Goal: Transaction & Acquisition: Purchase product/service

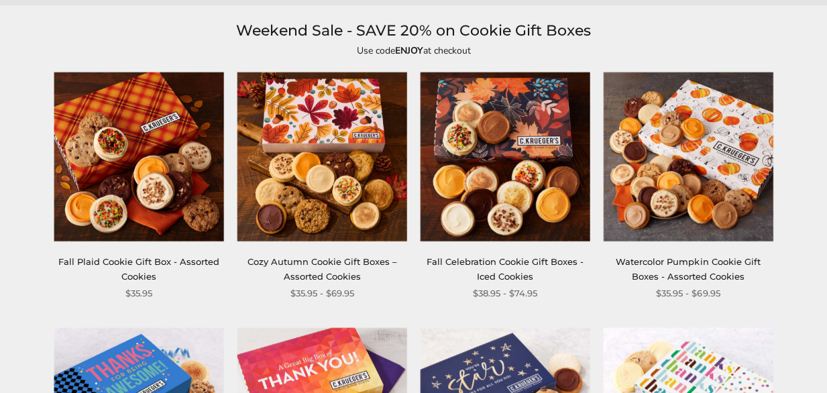
scroll to position [134, 0]
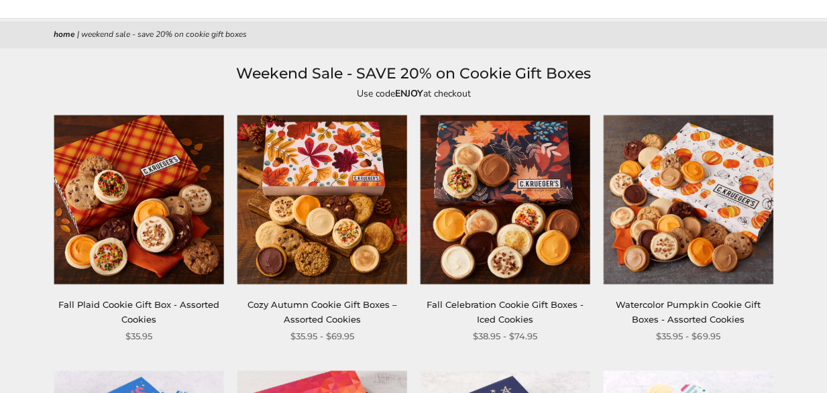
click at [303, 190] on img at bounding box center [323, 200] width 170 height 170
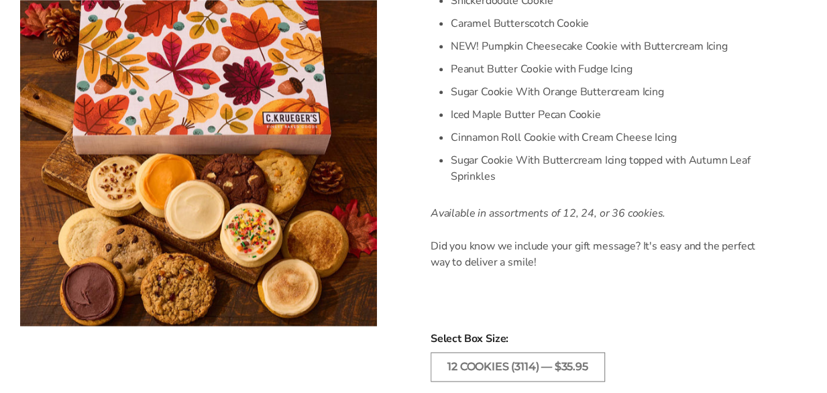
scroll to position [872, 0]
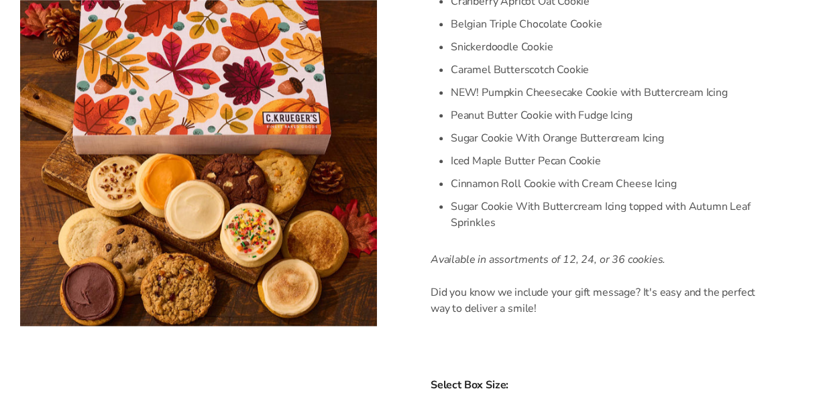
drag, startPoint x: 302, startPoint y: 172, endPoint x: 304, endPoint y: 161, distance: 11.6
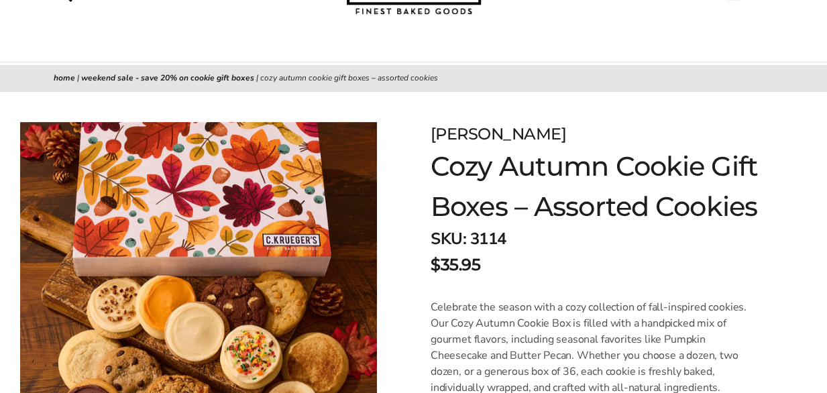
scroll to position [0, 0]
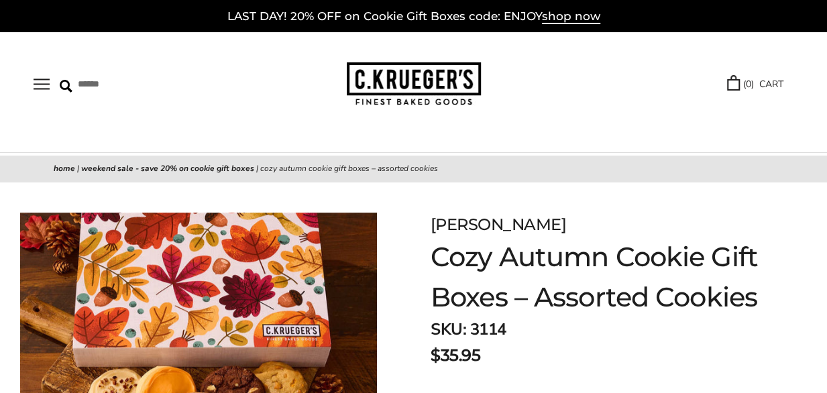
click at [0, 0] on link "Select Your Cookies" at bounding box center [0, 0] width 0 height 0
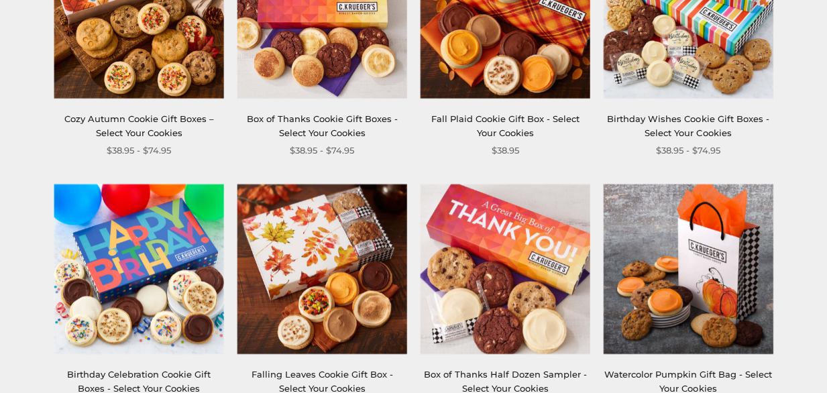
scroll to position [403, 0]
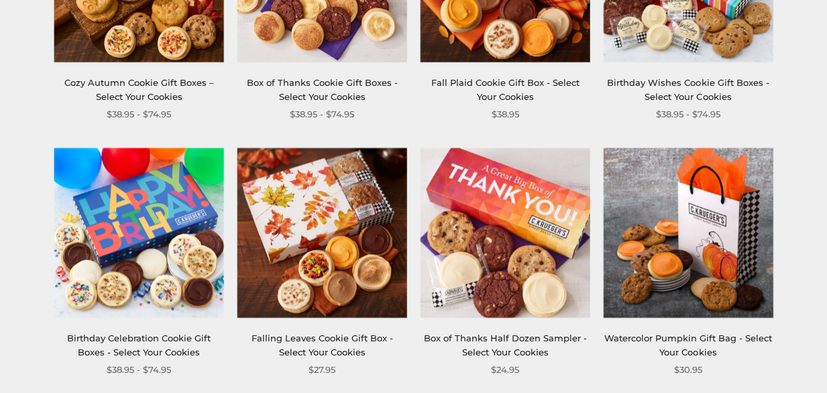
drag, startPoint x: 714, startPoint y: 234, endPoint x: 709, endPoint y: 225, distance: 10.2
click at [714, 232] on img at bounding box center [688, 233] width 170 height 170
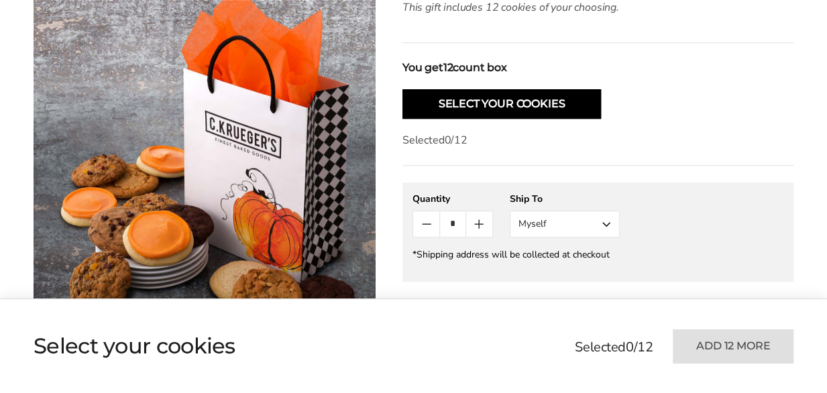
scroll to position [537, 0]
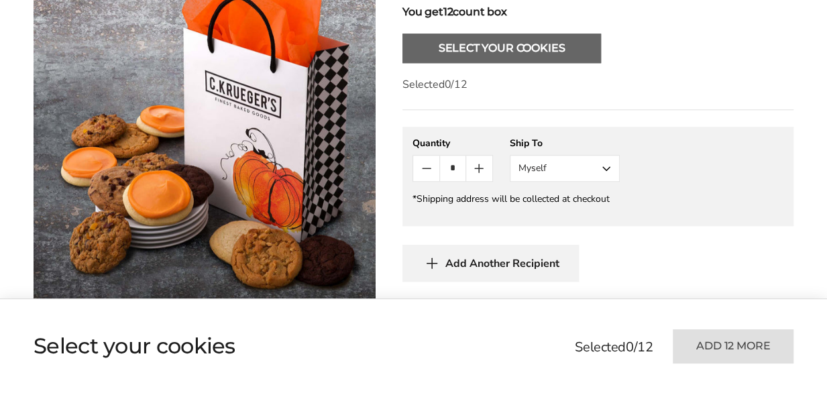
click at [511, 52] on button "Select Your Cookies" at bounding box center [502, 49] width 199 height 30
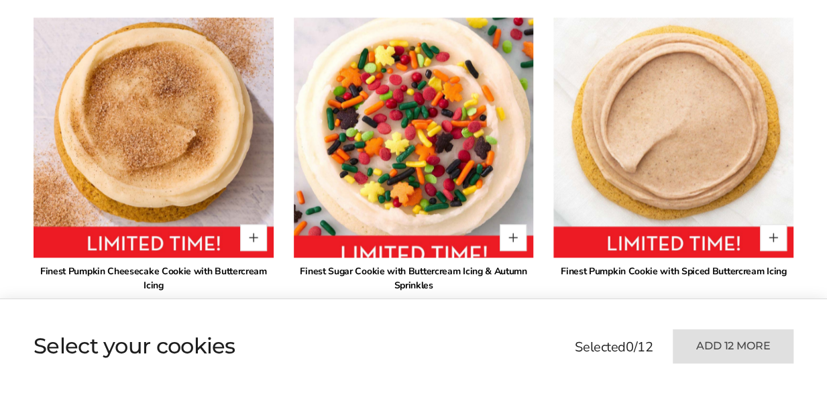
scroll to position [844, 0]
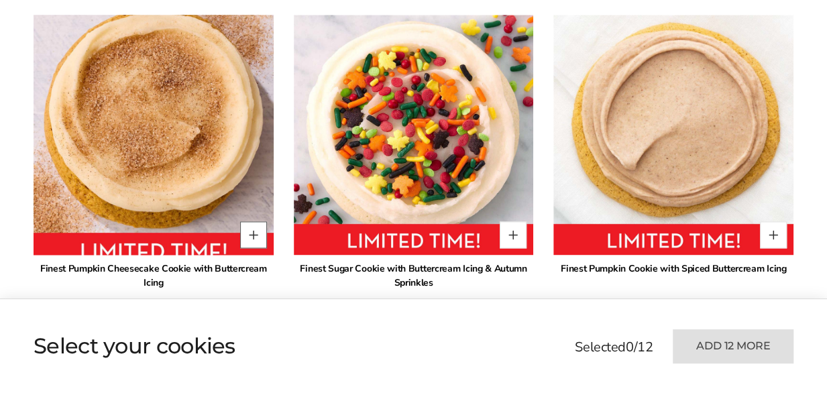
click at [250, 234] on button "Quantity button plus" at bounding box center [253, 234] width 27 height 27
type input "*"
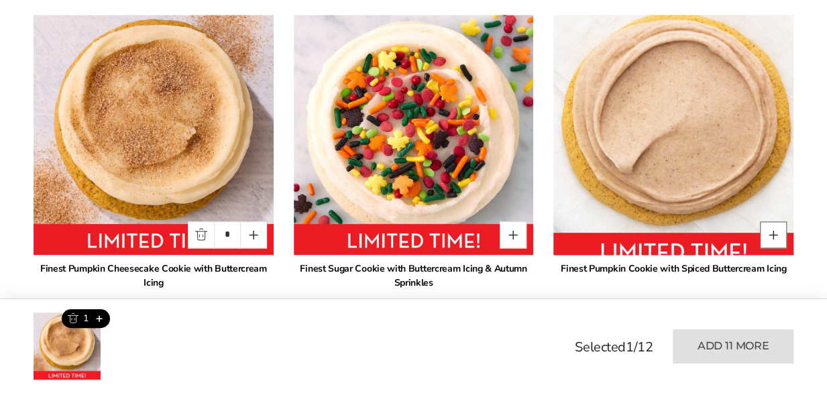
click at [770, 232] on button "Quantity button plus" at bounding box center [773, 234] width 27 height 27
type input "*"
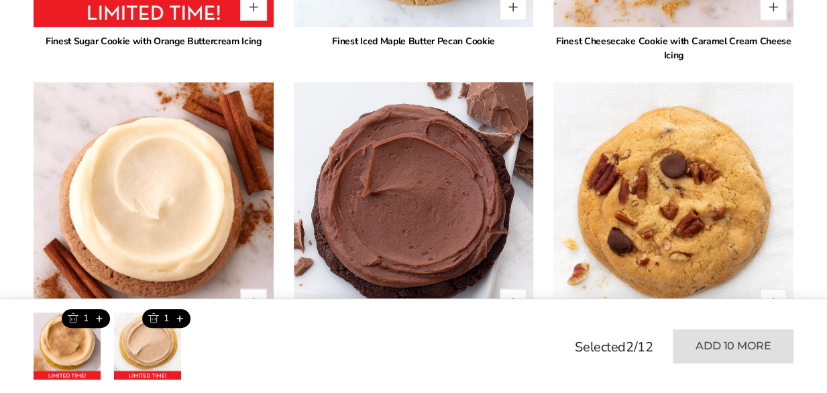
scroll to position [1448, 0]
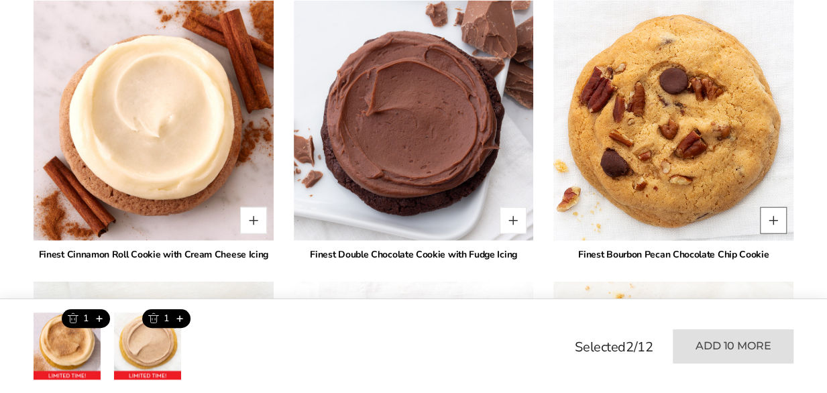
click at [774, 223] on button "Quantity button plus" at bounding box center [773, 220] width 27 height 27
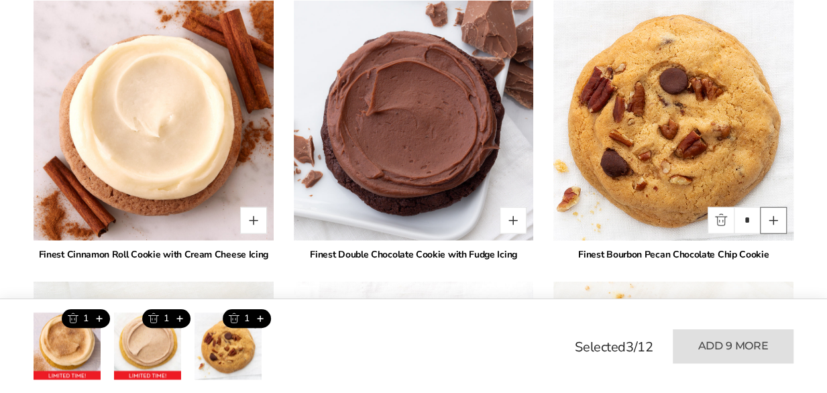
click at [774, 223] on button "Quantity button plus" at bounding box center [773, 220] width 27 height 27
type input "*"
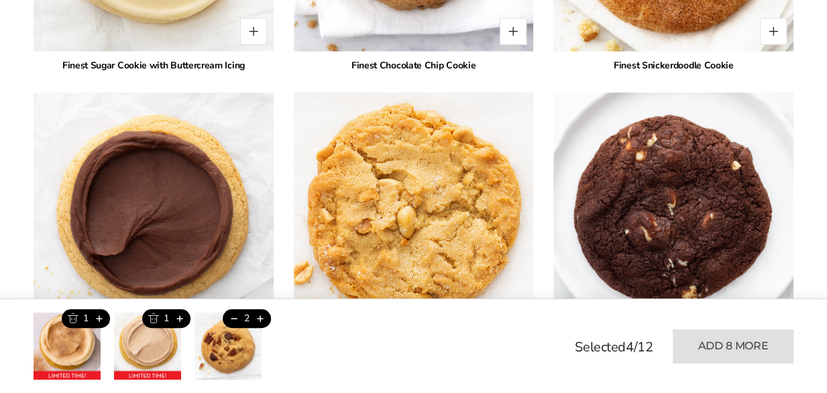
scroll to position [2052, 0]
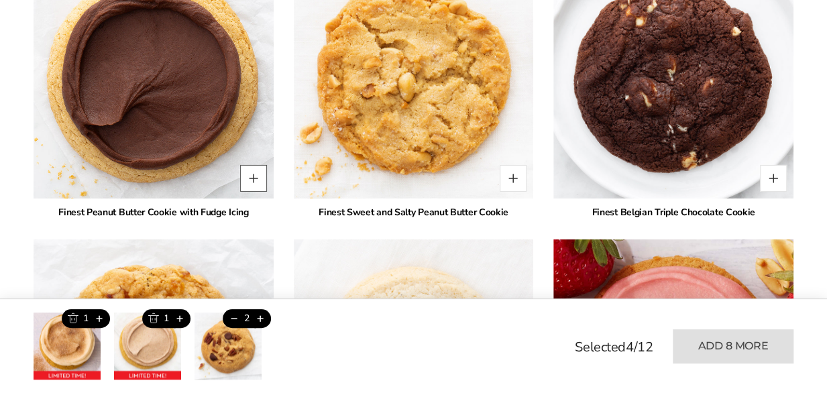
click at [253, 180] on button "Quantity button plus" at bounding box center [253, 178] width 27 height 27
type input "*"
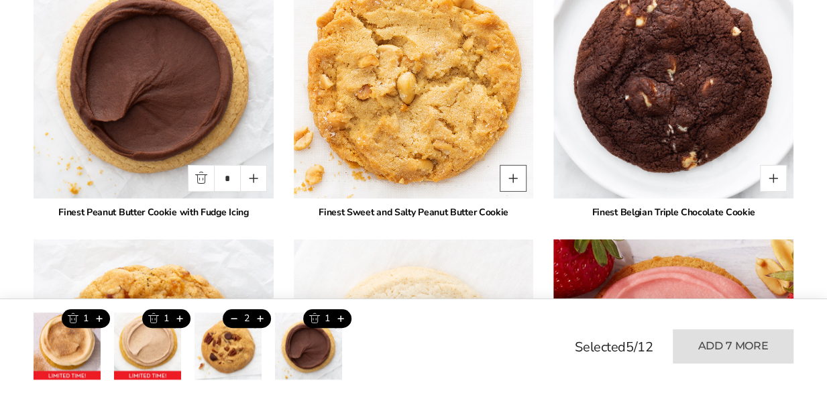
click at [512, 176] on button "Quantity button plus" at bounding box center [513, 178] width 27 height 27
type input "*"
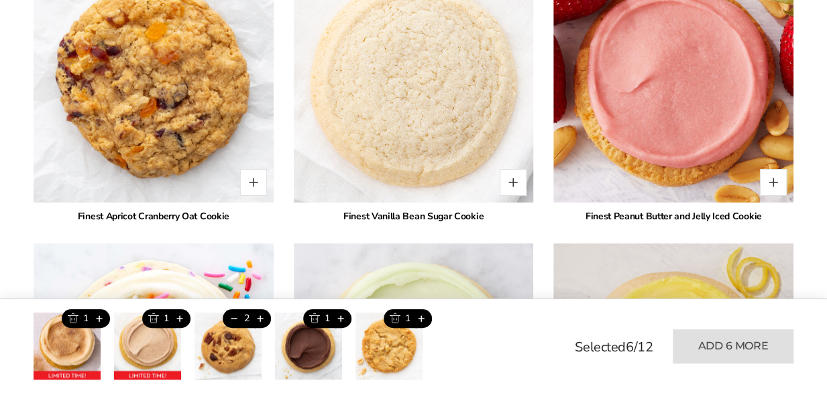
scroll to position [2320, 0]
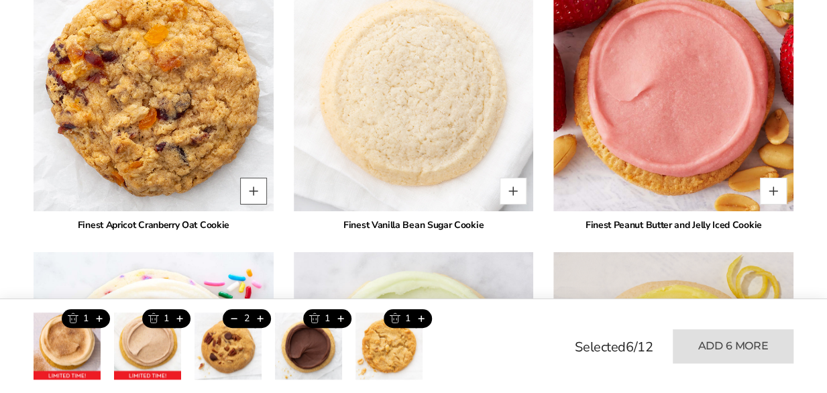
click at [257, 187] on button "Quantity button plus" at bounding box center [253, 191] width 27 height 27
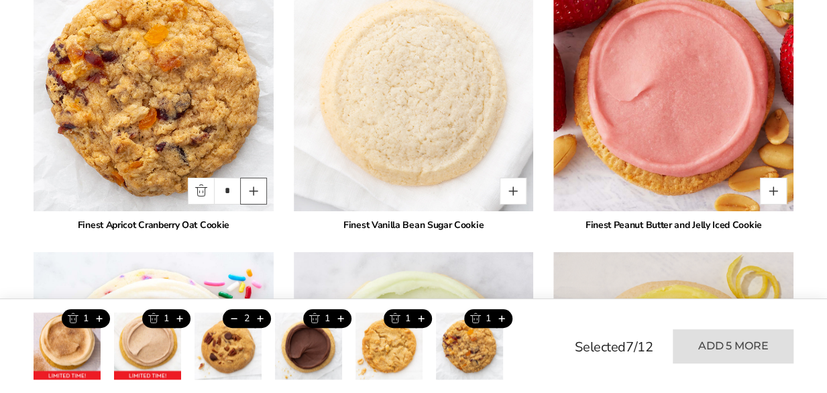
click at [257, 187] on button "Quantity button plus" at bounding box center [253, 191] width 27 height 27
type input "*"
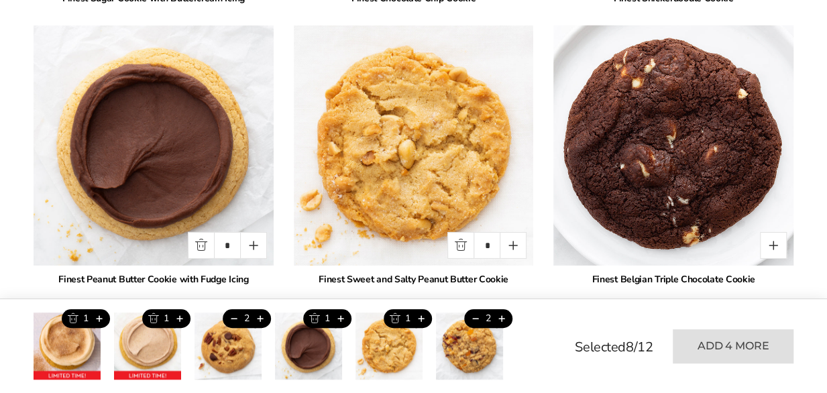
scroll to position [1985, 0]
click at [770, 243] on button "Quantity button plus" at bounding box center [773, 245] width 27 height 27
type input "*"
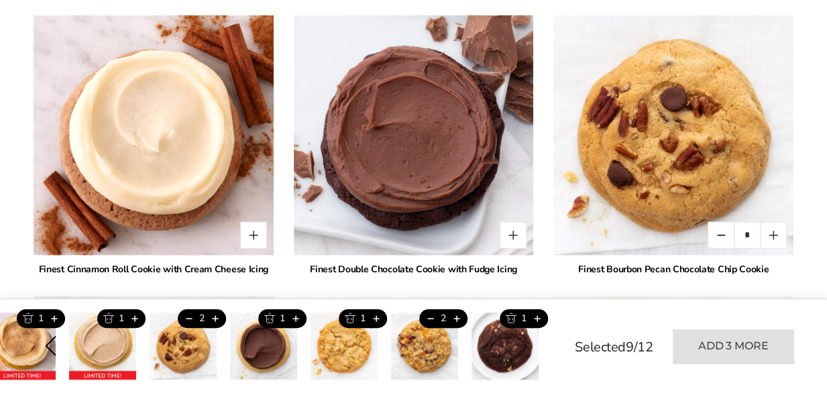
scroll to position [1515, 0]
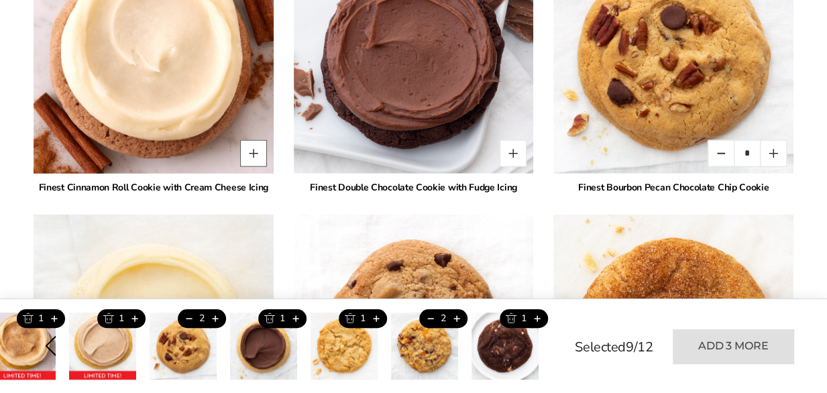
click at [252, 152] on button "Quantity button plus" at bounding box center [253, 153] width 27 height 27
type input "*"
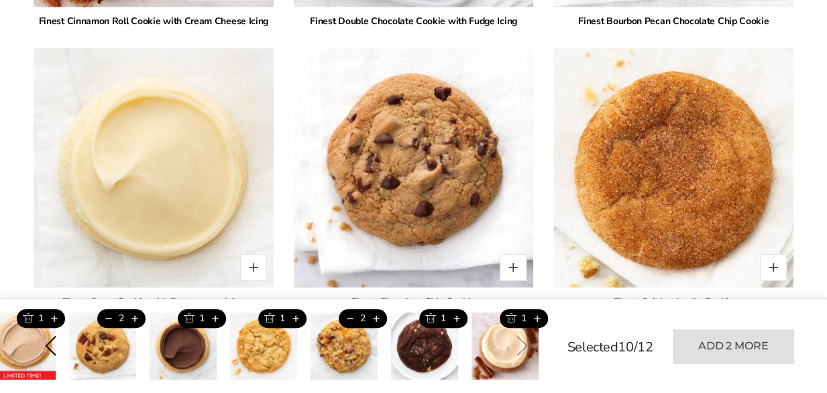
scroll to position [1783, 0]
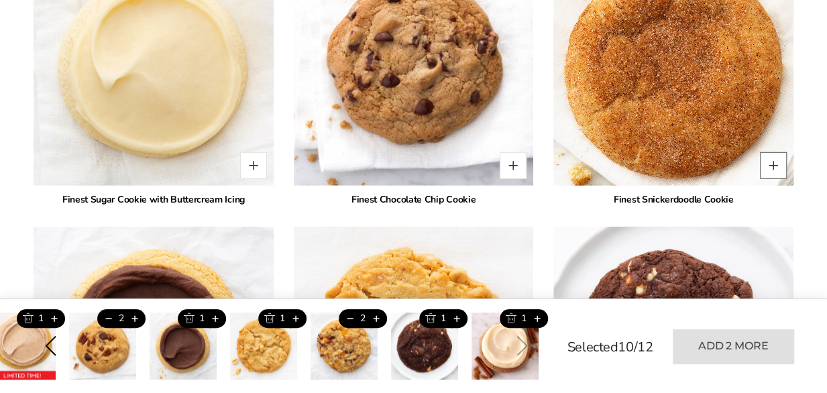
click at [772, 163] on button "Quantity button plus" at bounding box center [773, 165] width 27 height 27
type input "*"
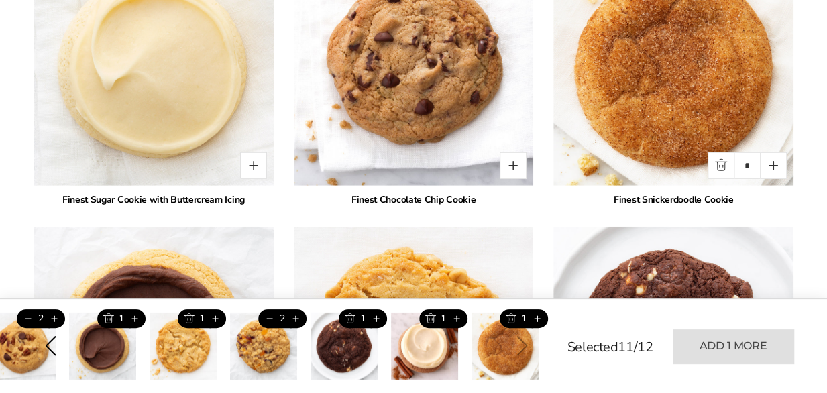
click at [533, 175] on div "* Finest Pumpkin Cheesecake Cookie with Buttercream Icing * Finest Sugar Cookie…" at bounding box center [414, 360] width 760 height 2571
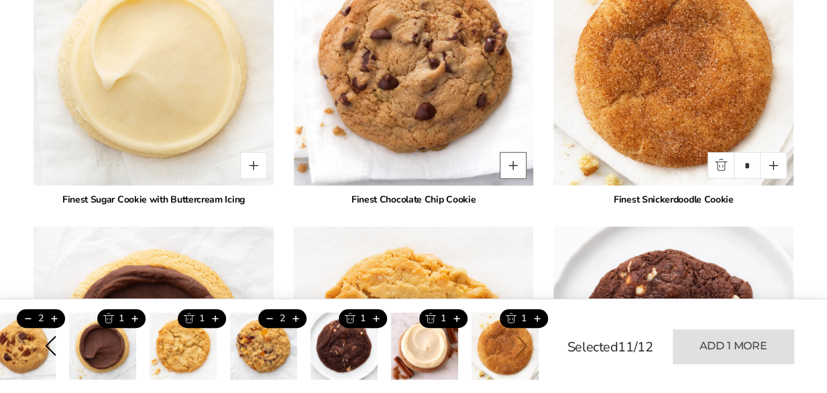
click at [515, 164] on button "Quantity button plus" at bounding box center [513, 165] width 27 height 27
type input "*"
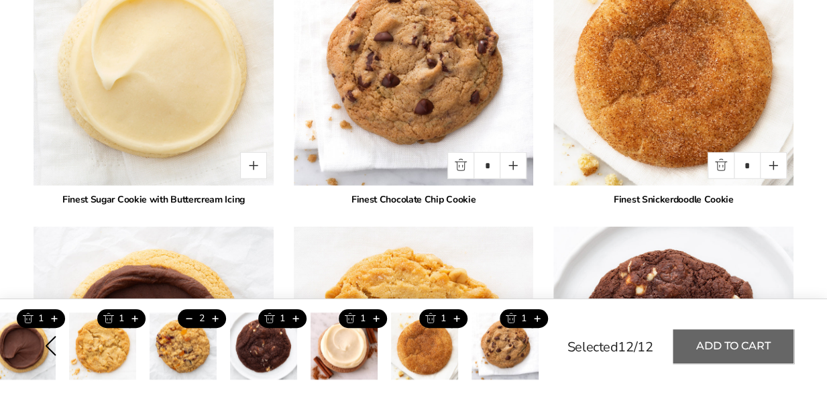
click at [725, 350] on button "Add to cart" at bounding box center [733, 346] width 121 height 34
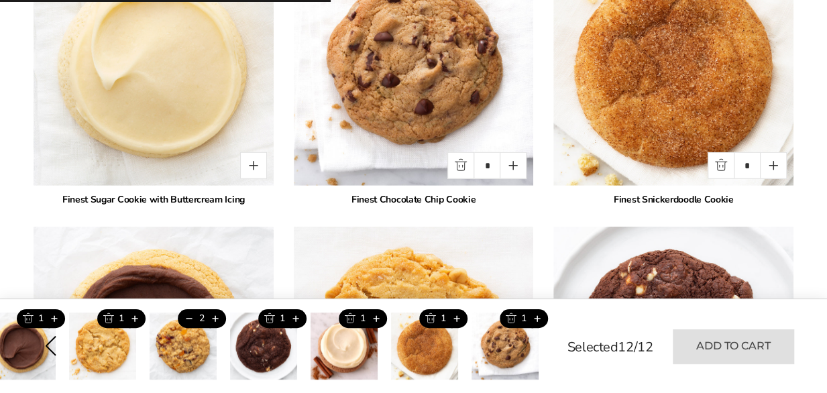
type input "*"
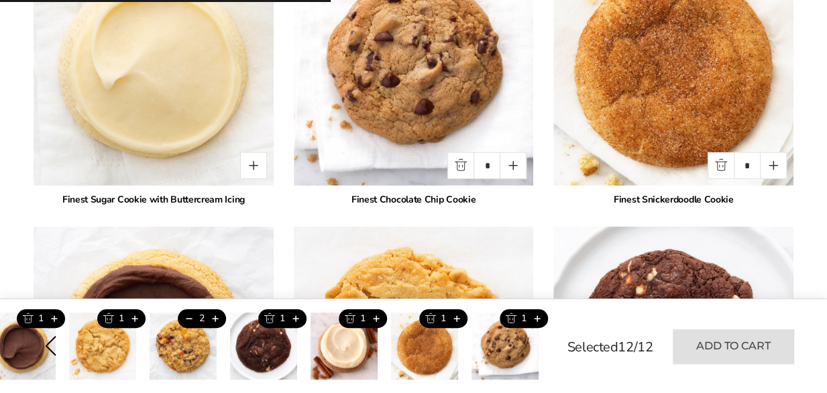
type input "*"
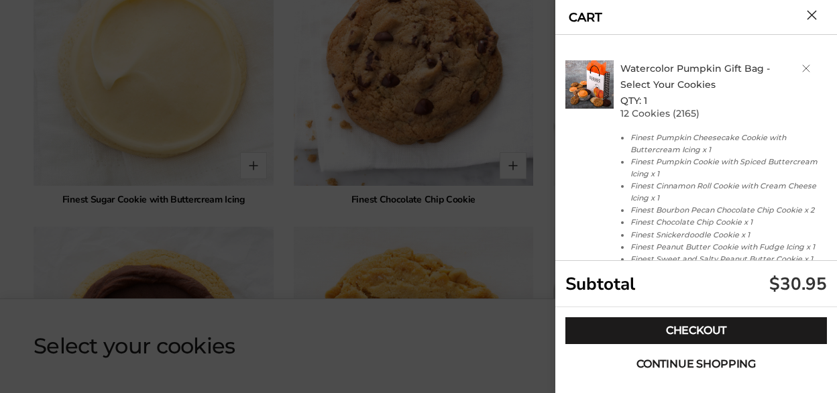
click at [677, 359] on span "Continue shopping" at bounding box center [696, 364] width 119 height 11
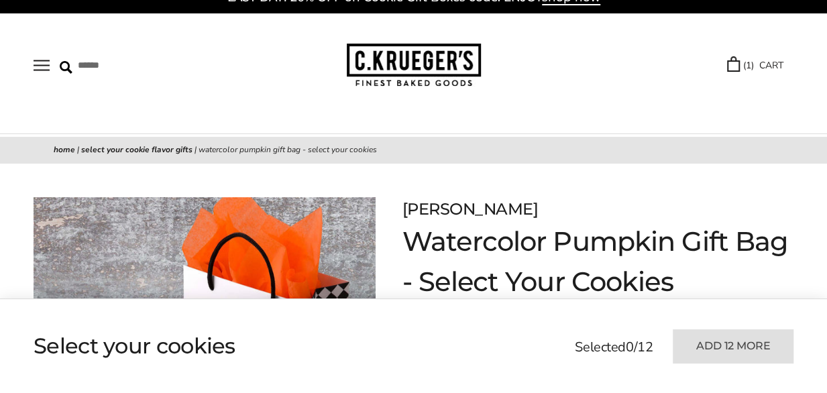
scroll to position [0, 0]
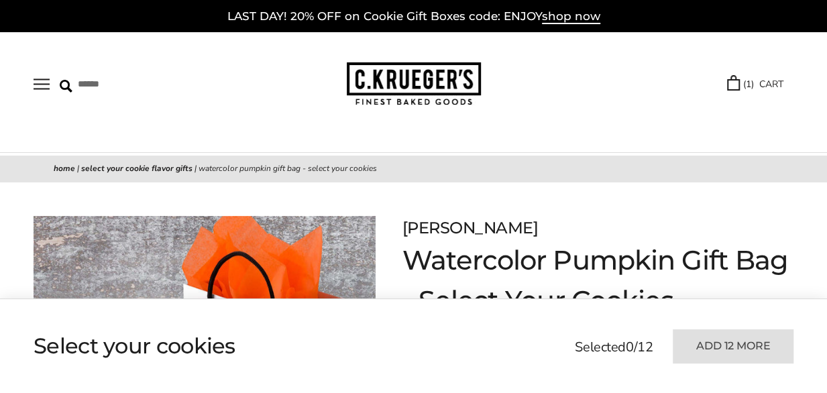
click at [0, 0] on link "Select Your Cookies" at bounding box center [0, 0] width 0 height 0
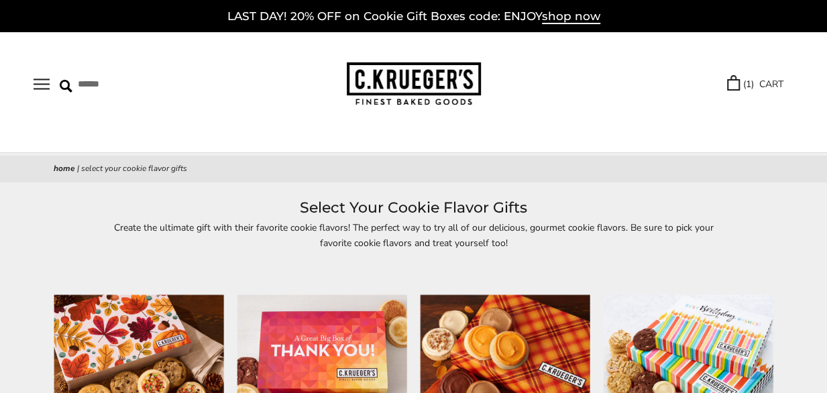
scroll to position [134, 0]
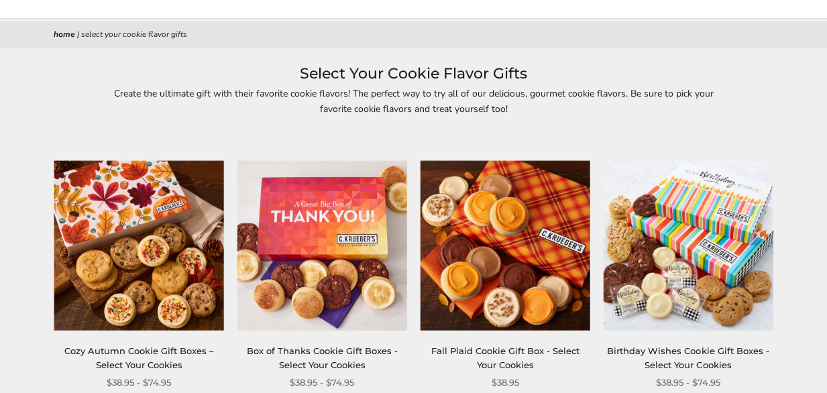
click at [125, 276] on img at bounding box center [139, 246] width 170 height 170
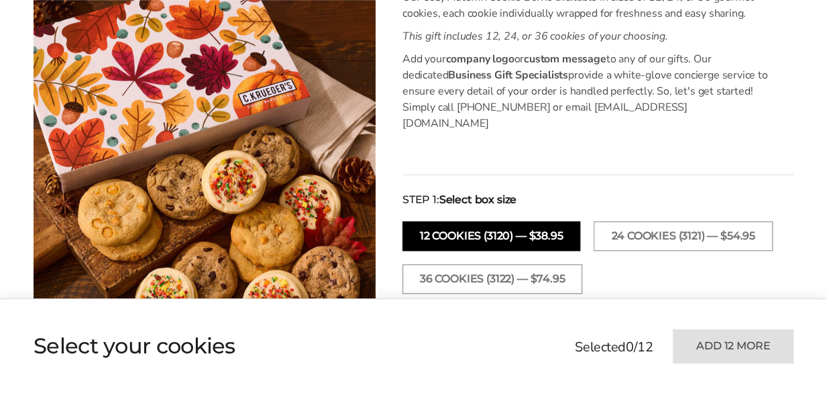
scroll to position [470, 0]
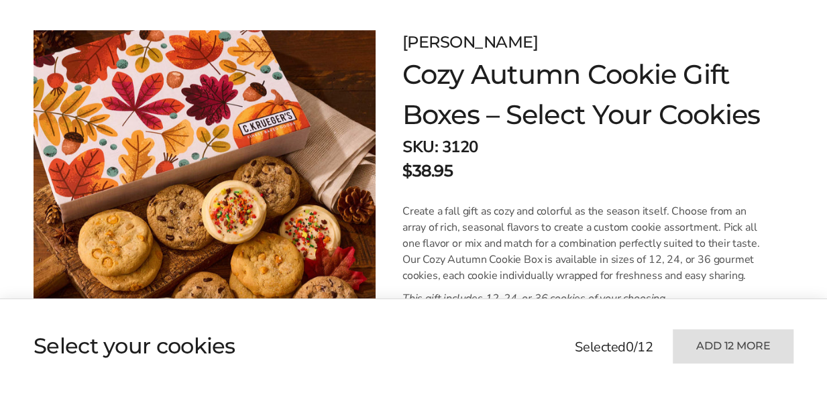
drag, startPoint x: 401, startPoint y: 291, endPoint x: 405, endPoint y: 280, distance: 10.8
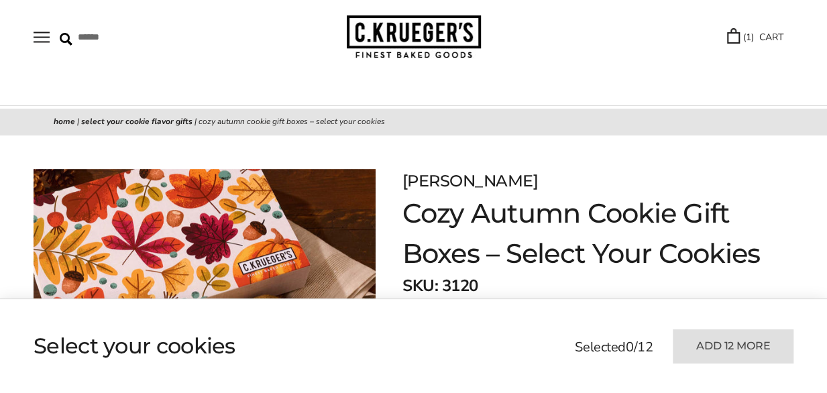
scroll to position [0, 0]
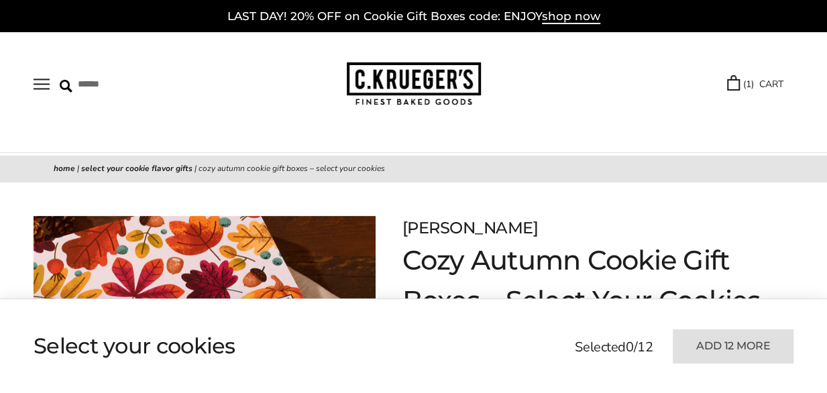
click at [0, 0] on link "Select Your Cookies" at bounding box center [0, 0] width 0 height 0
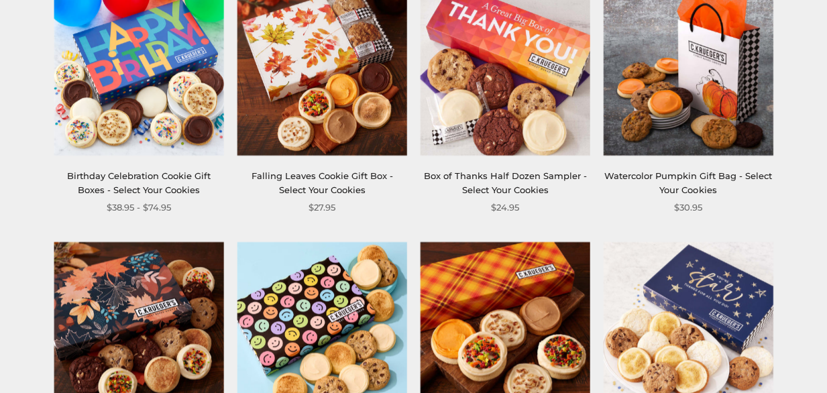
scroll to position [537, 0]
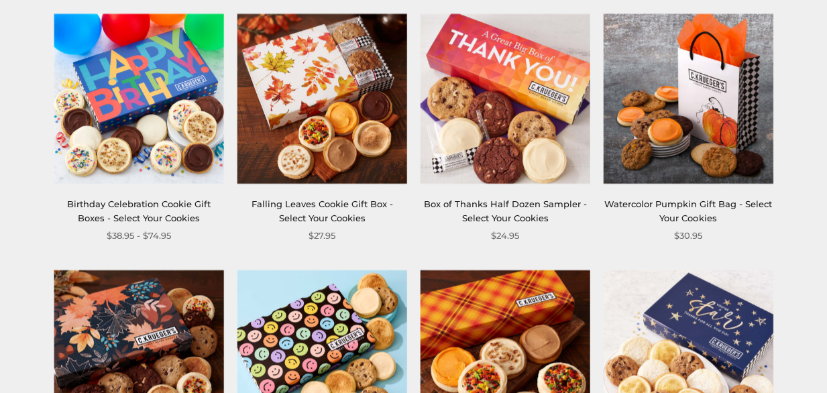
click at [297, 87] on img at bounding box center [323, 99] width 170 height 170
click at [717, 112] on img at bounding box center [688, 99] width 170 height 170
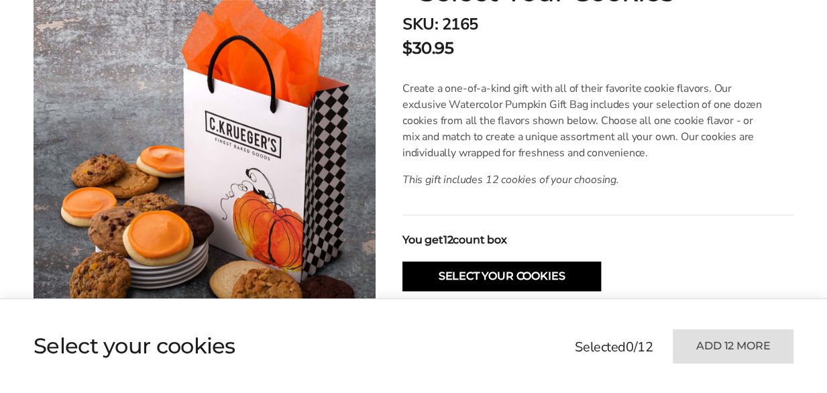
scroll to position [403, 0]
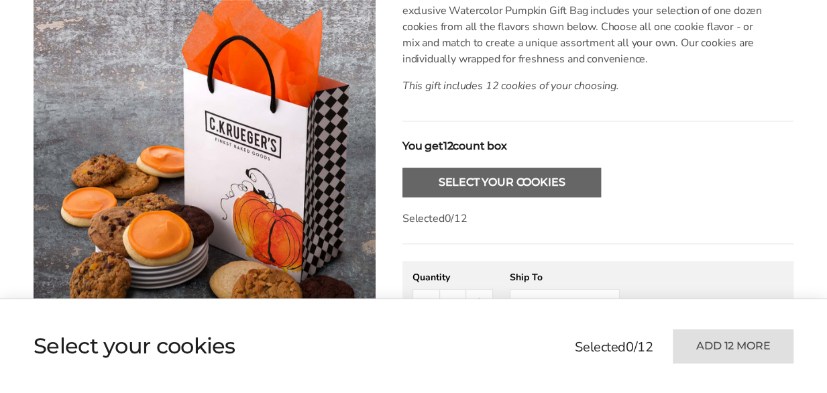
click at [502, 185] on button "Select Your Cookies" at bounding box center [502, 183] width 199 height 30
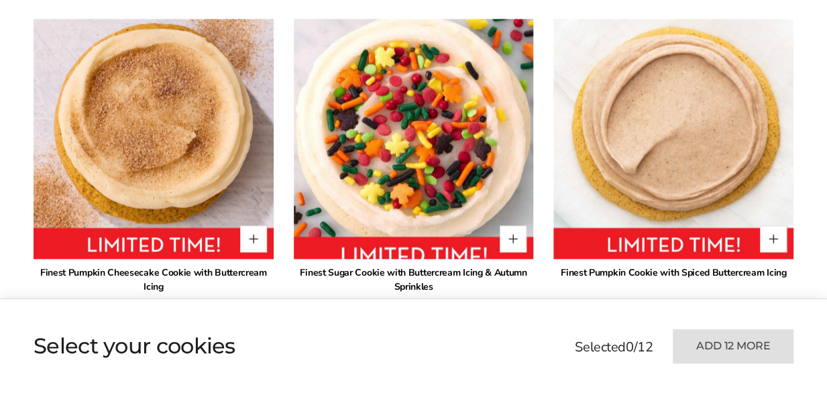
scroll to position [844, 0]
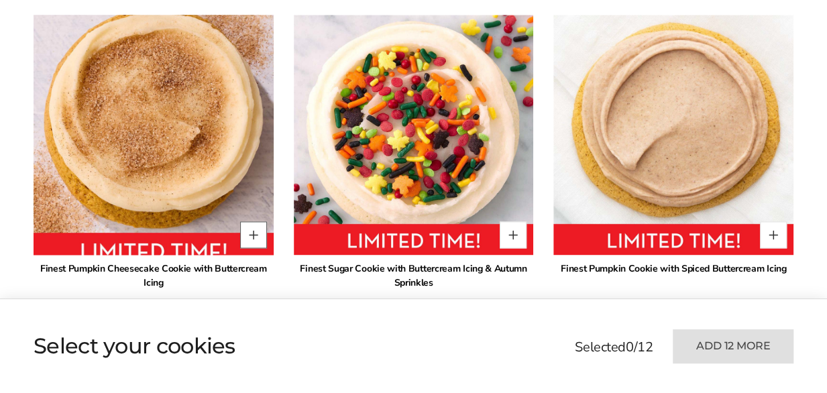
click at [251, 231] on button "Quantity button plus" at bounding box center [253, 234] width 27 height 27
type input "*"
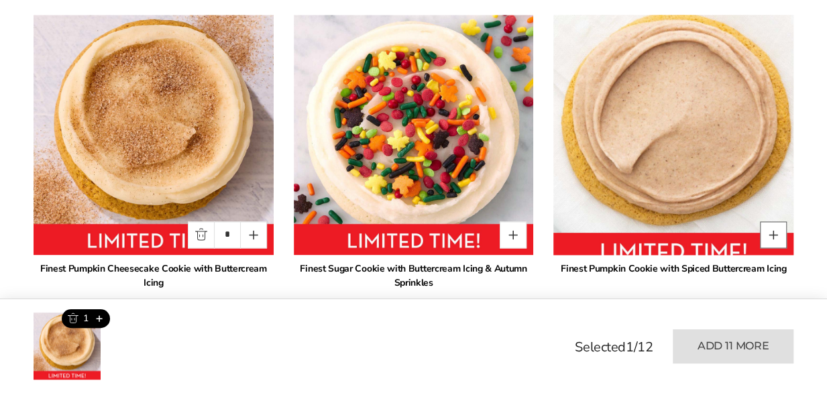
click at [774, 233] on button "Quantity button plus" at bounding box center [773, 234] width 27 height 27
type input "*"
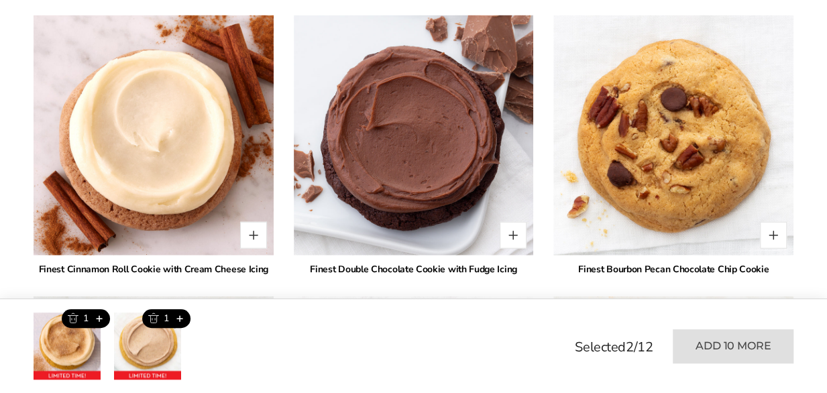
scroll to position [1448, 0]
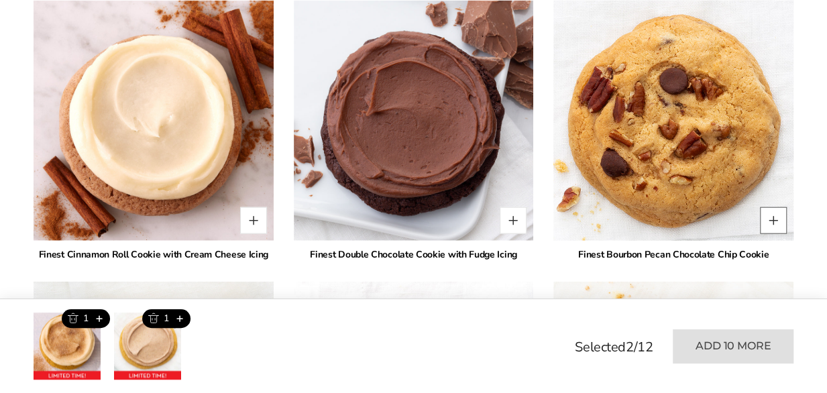
click at [769, 222] on button "Quantity button plus" at bounding box center [773, 220] width 27 height 27
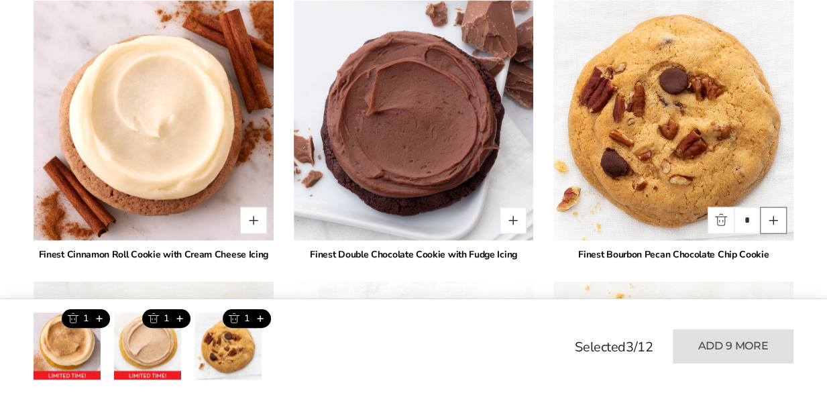
click at [769, 222] on button "Quantity button plus" at bounding box center [773, 220] width 27 height 27
type input "*"
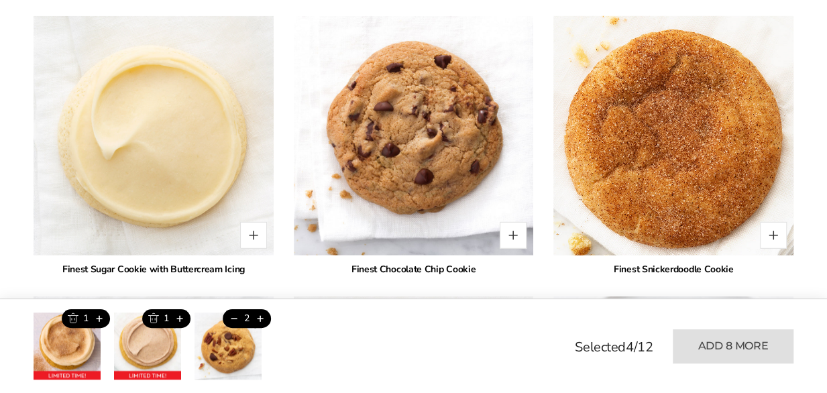
scroll to position [1716, 0]
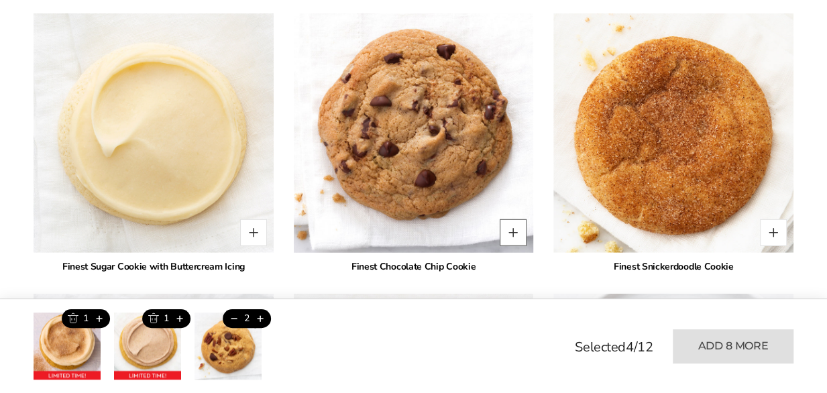
click at [519, 235] on button "Quantity button plus" at bounding box center [513, 232] width 27 height 27
type input "*"
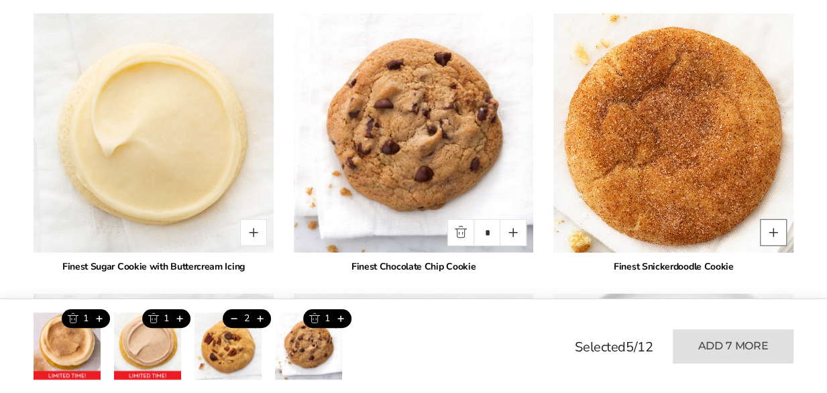
click at [772, 234] on button "Quantity button plus" at bounding box center [773, 232] width 27 height 27
type input "*"
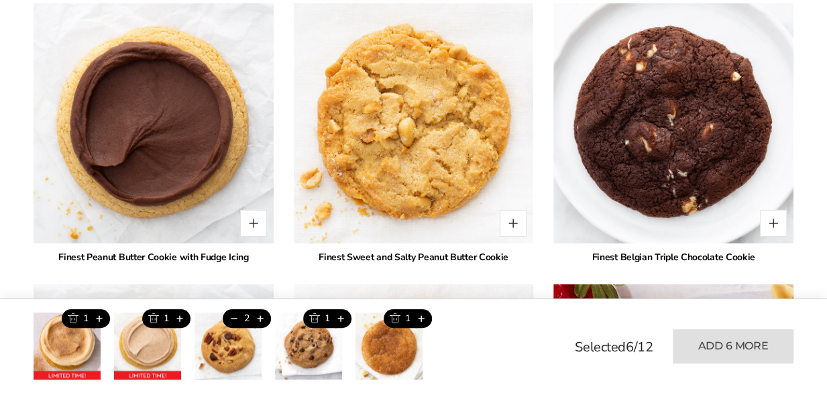
scroll to position [2119, 0]
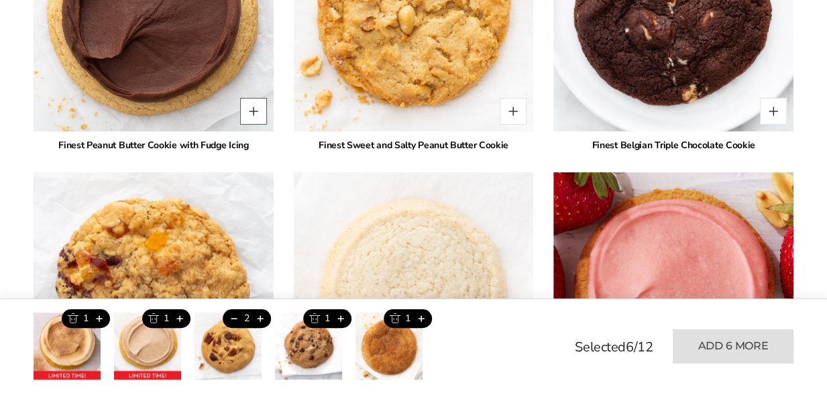
click at [248, 112] on button "Quantity button plus" at bounding box center [253, 111] width 27 height 27
type input "*"
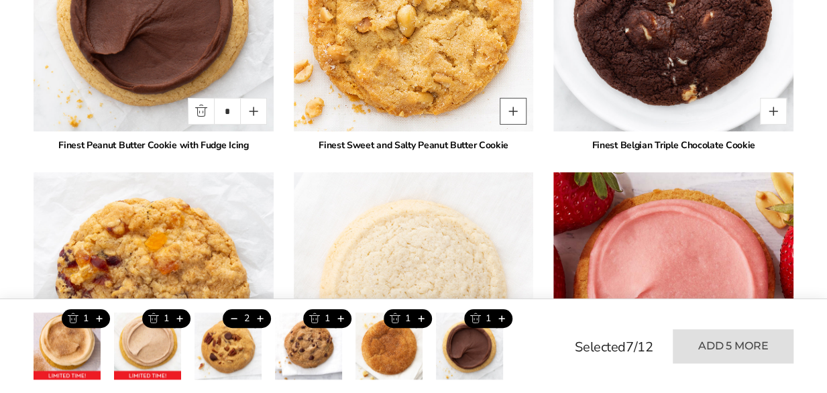
click at [509, 113] on button "Quantity button plus" at bounding box center [513, 111] width 27 height 27
type input "*"
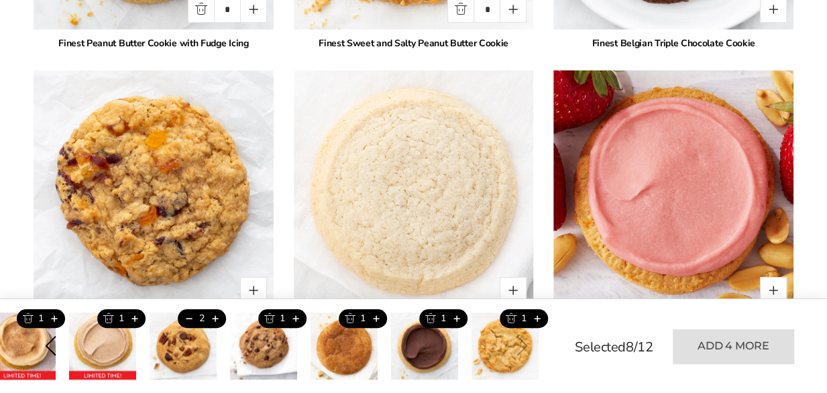
scroll to position [2320, 0]
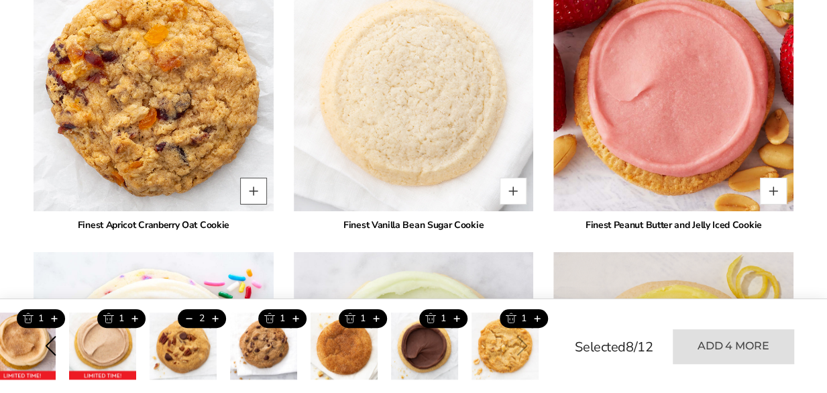
click at [251, 193] on button "Quantity button plus" at bounding box center [253, 191] width 27 height 27
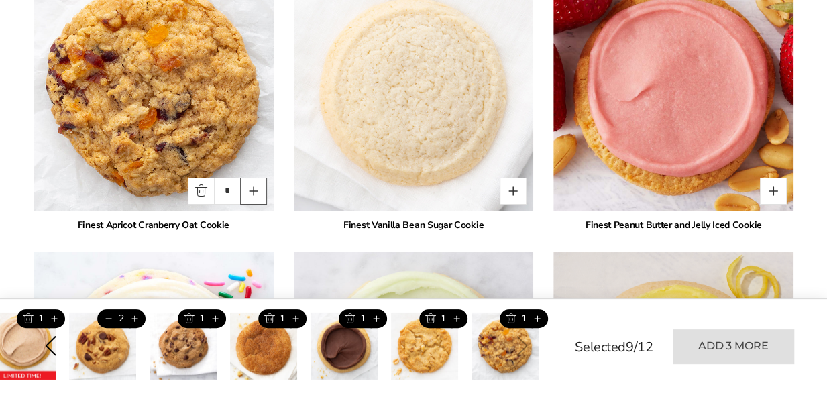
click at [252, 193] on button "Quantity button plus" at bounding box center [253, 191] width 27 height 27
type input "*"
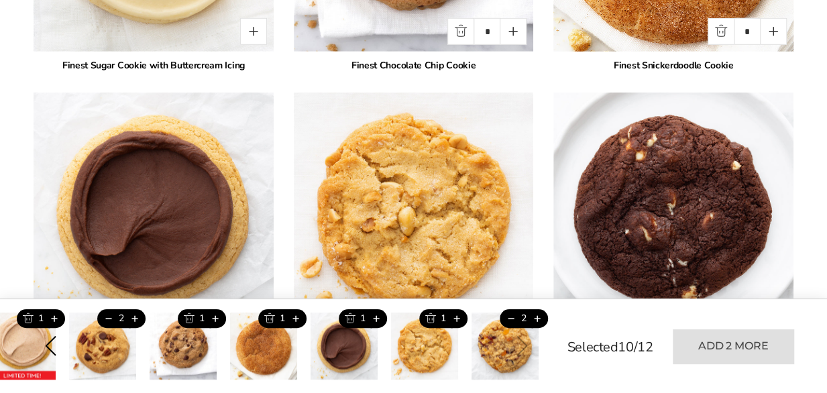
scroll to position [1716, 0]
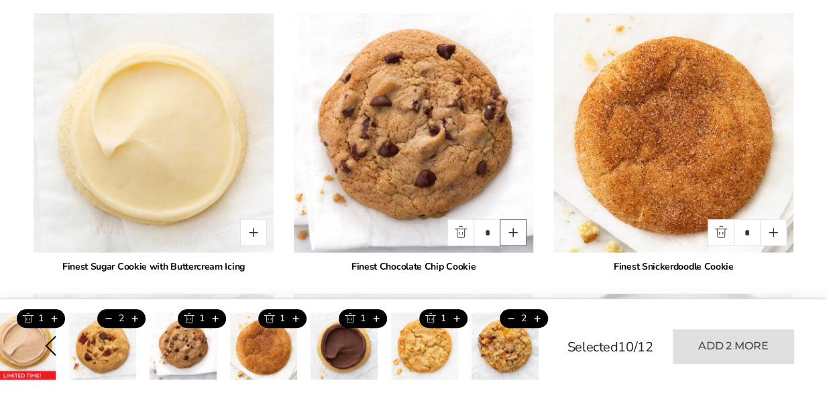
click at [513, 229] on button "Quantity button plus" at bounding box center [513, 232] width 27 height 27
type input "*"
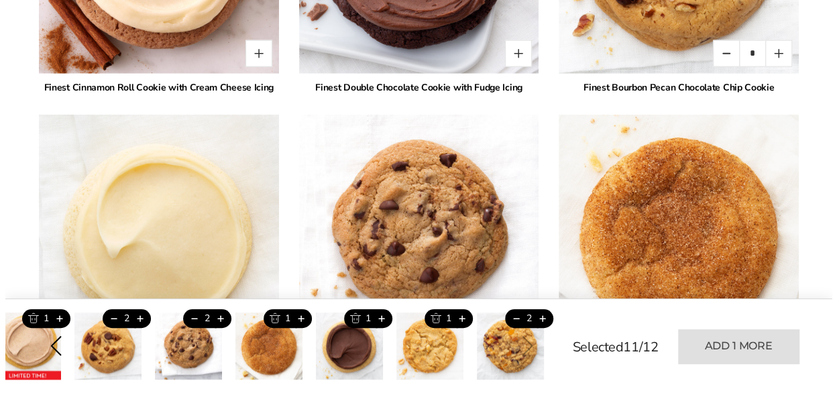
scroll to position [1515, 0]
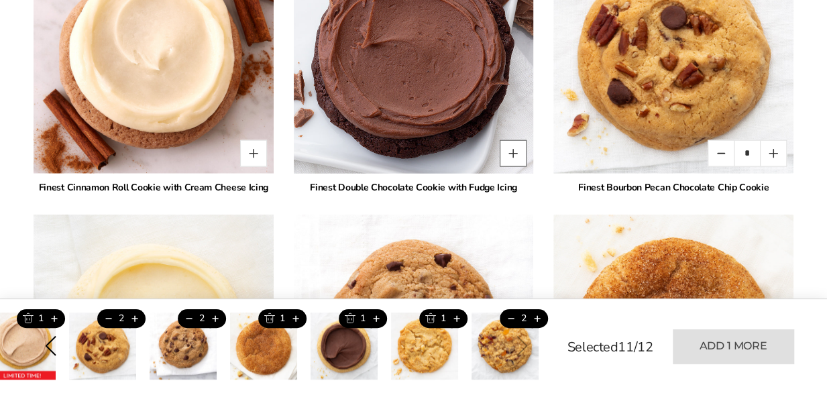
click at [505, 154] on button "Quantity button plus" at bounding box center [513, 153] width 27 height 27
type input "*"
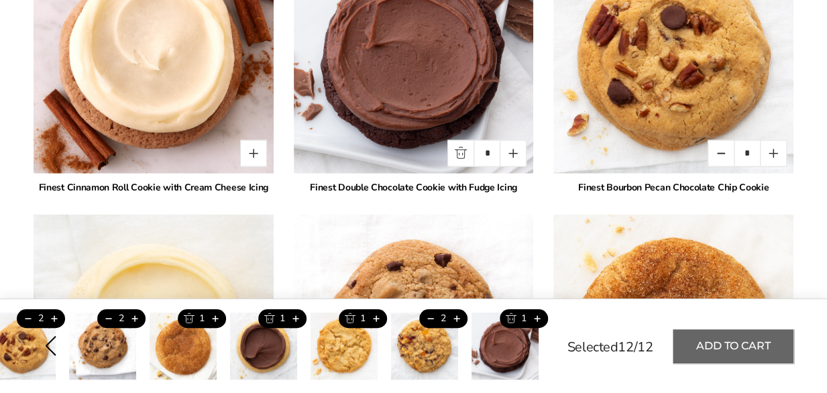
click at [717, 348] on button "Add to cart" at bounding box center [733, 346] width 121 height 34
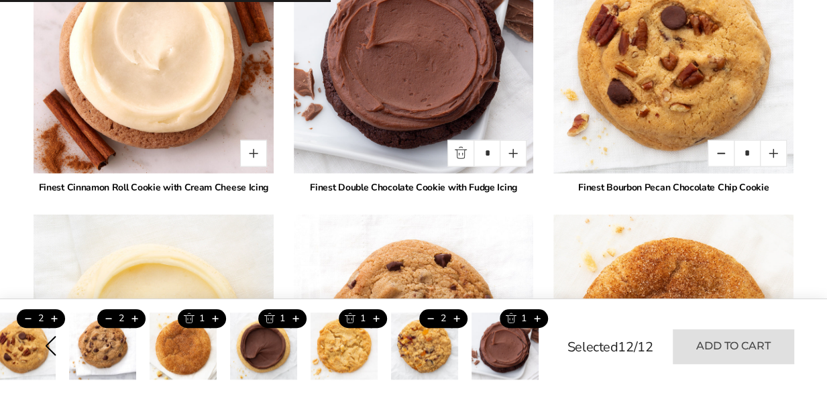
type input "*"
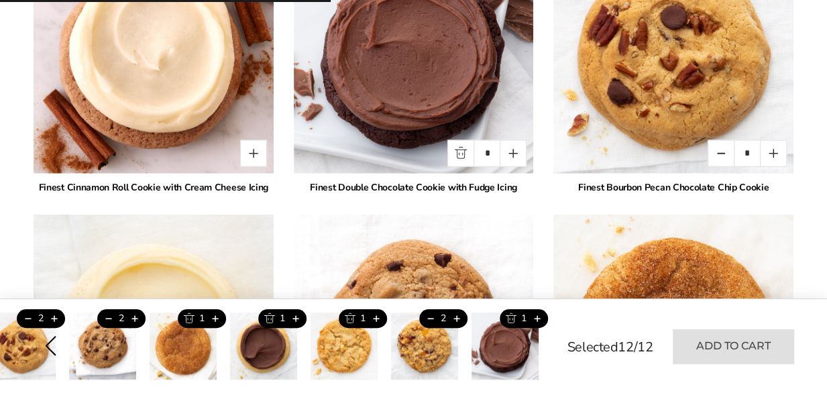
type input "*"
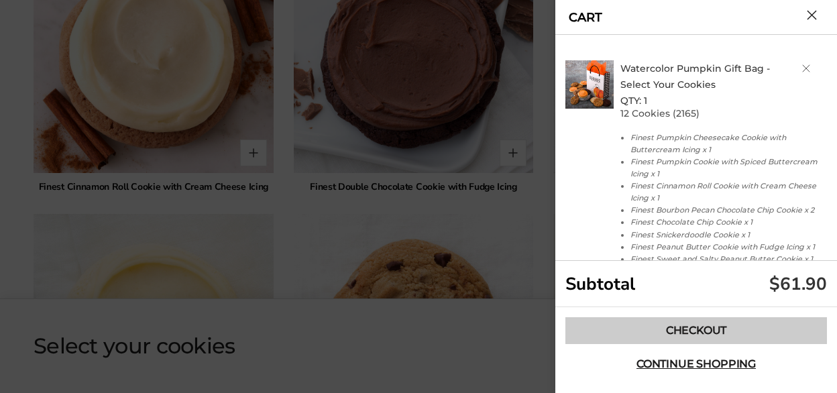
click at [698, 331] on link "Checkout" at bounding box center [697, 330] width 262 height 27
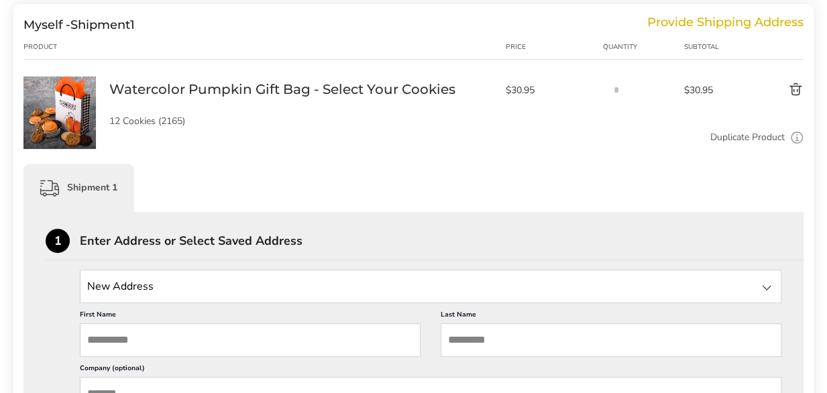
scroll to position [201, 0]
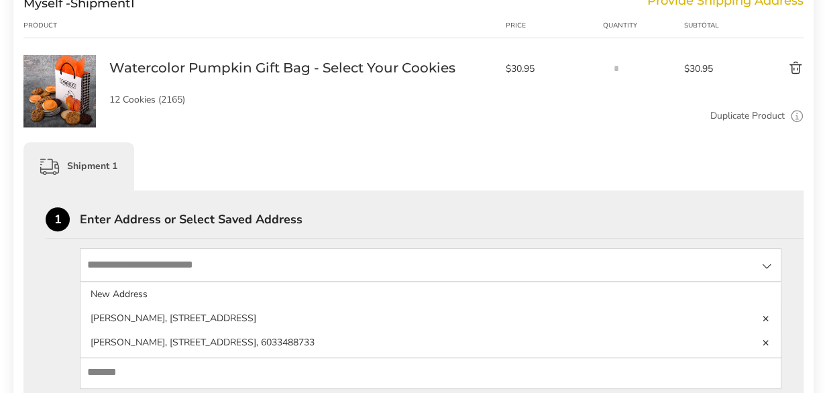
click at [99, 255] on input "State" at bounding box center [431, 265] width 702 height 34
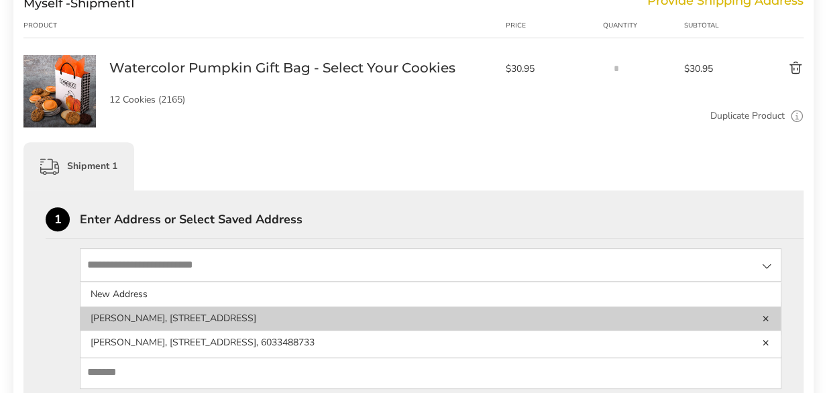
click at [199, 315] on li "[PERSON_NAME], [STREET_ADDRESS]" at bounding box center [431, 319] width 701 height 24
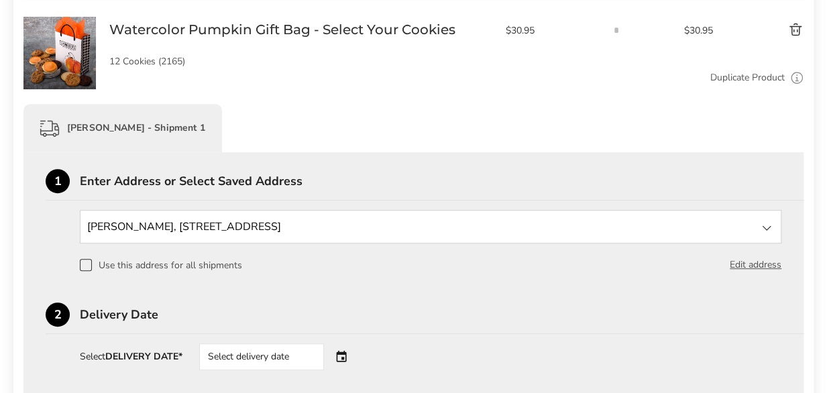
scroll to position [268, 0]
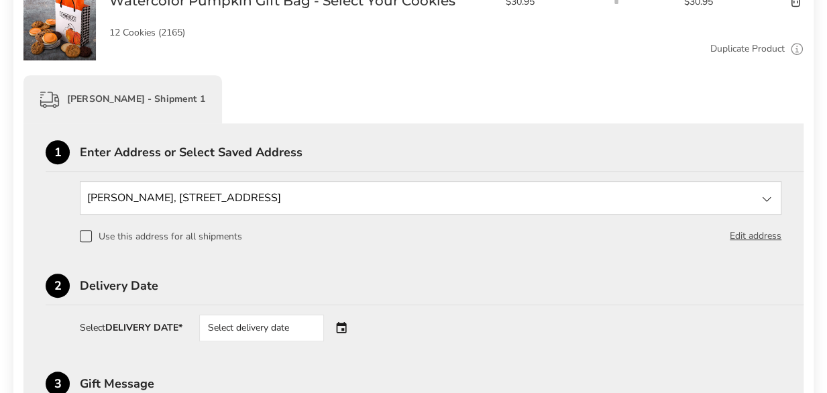
click at [86, 238] on span at bounding box center [86, 236] width 12 height 12
click at [342, 326] on div "Select delivery date" at bounding box center [280, 328] width 162 height 27
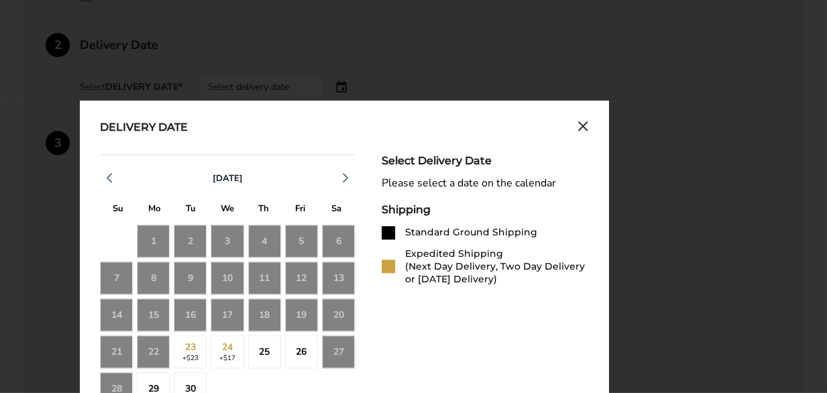
scroll to position [604, 0]
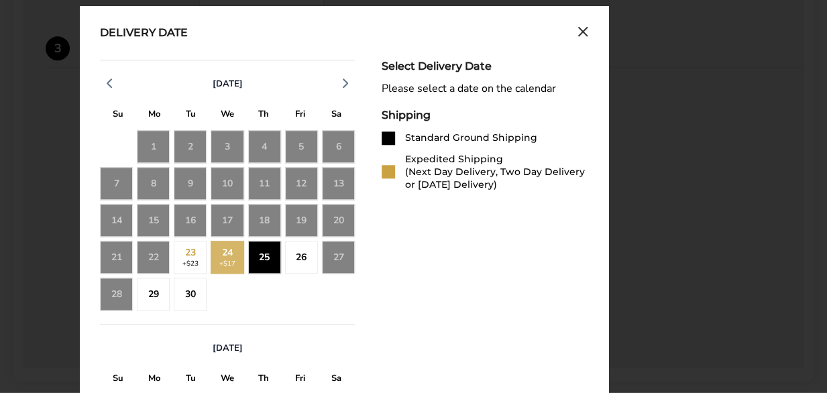
click at [263, 258] on div "25" at bounding box center [264, 257] width 33 height 33
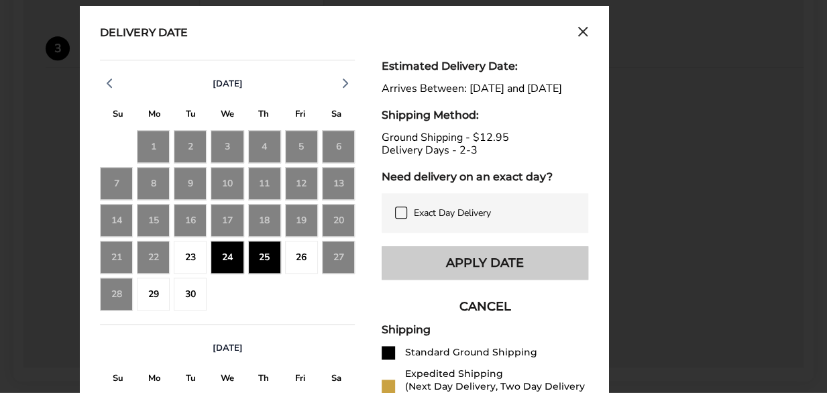
click at [488, 279] on button "Apply Date" at bounding box center [485, 263] width 207 height 34
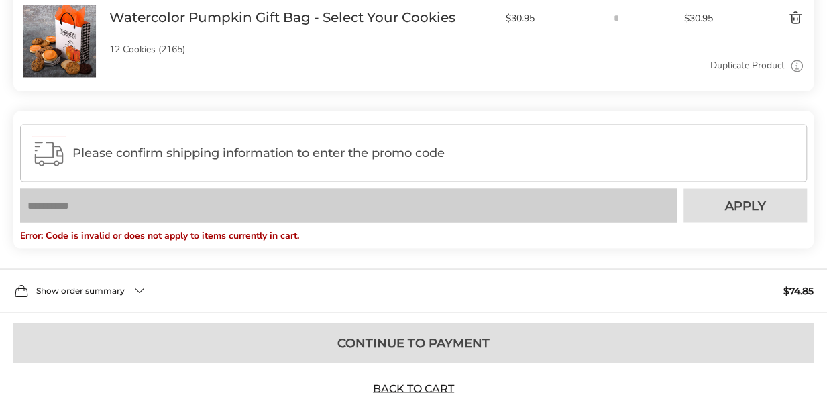
scroll to position [1074, 0]
click at [202, 155] on span "Please confirm shipping information to enter the promo code" at bounding box center [433, 152] width 723 height 13
click at [235, 147] on span "Please confirm shipping information to enter the promo code" at bounding box center [433, 152] width 723 height 13
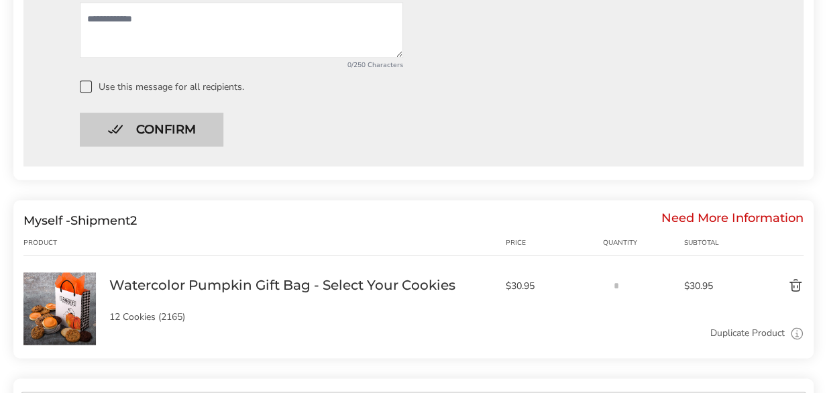
click at [164, 134] on button "Confirm" at bounding box center [152, 130] width 144 height 34
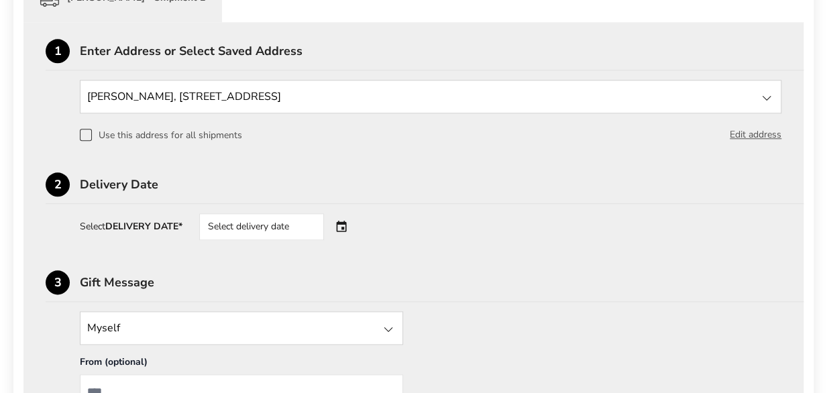
scroll to position [668, 0]
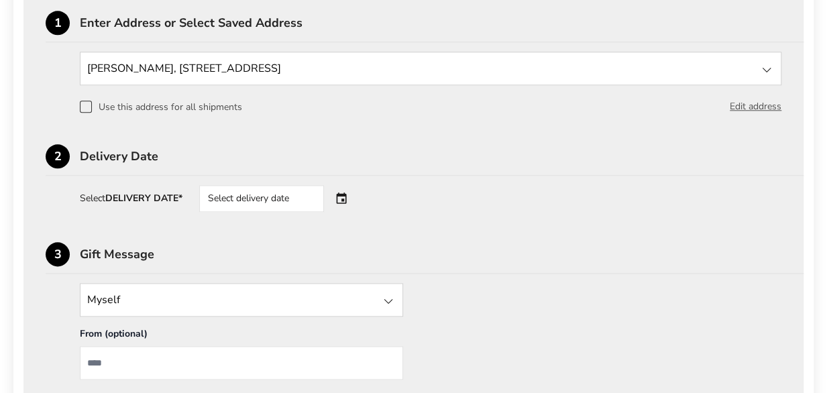
click at [86, 110] on span at bounding box center [86, 107] width 12 height 12
click at [342, 201] on div "Select delivery date" at bounding box center [280, 198] width 162 height 27
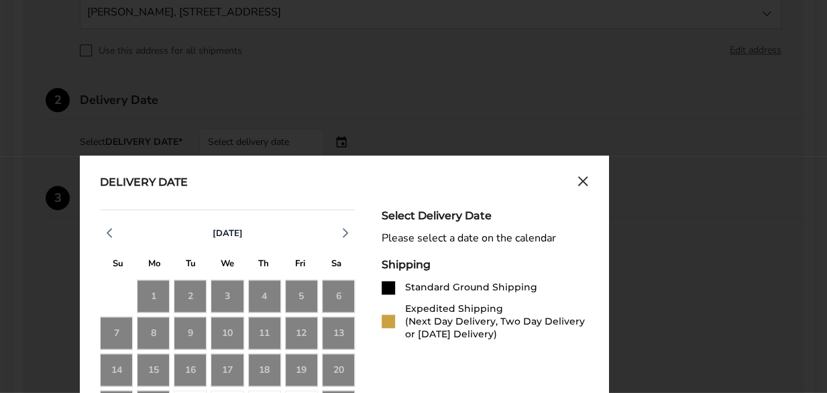
scroll to position [870, 0]
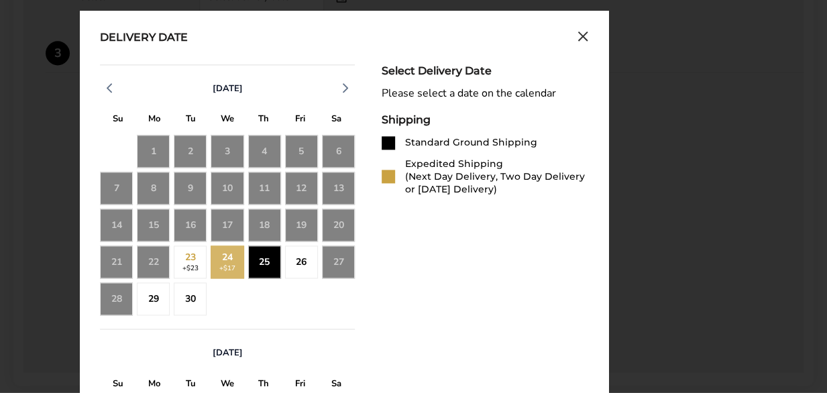
click at [261, 262] on div "25" at bounding box center [264, 262] width 33 height 33
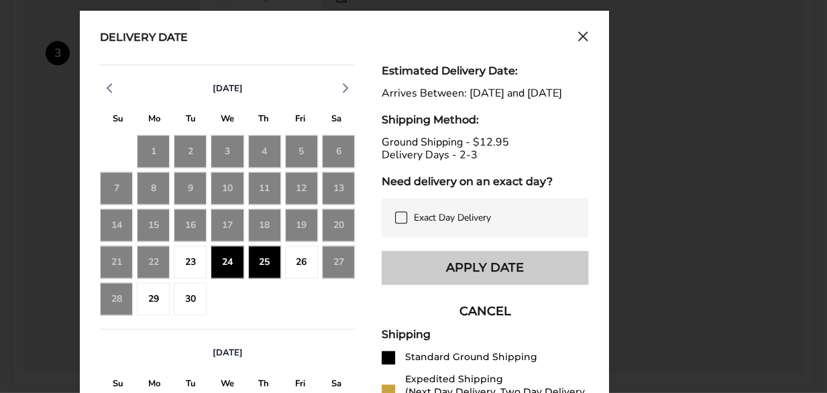
click at [505, 284] on button "Apply Date" at bounding box center [485, 268] width 207 height 34
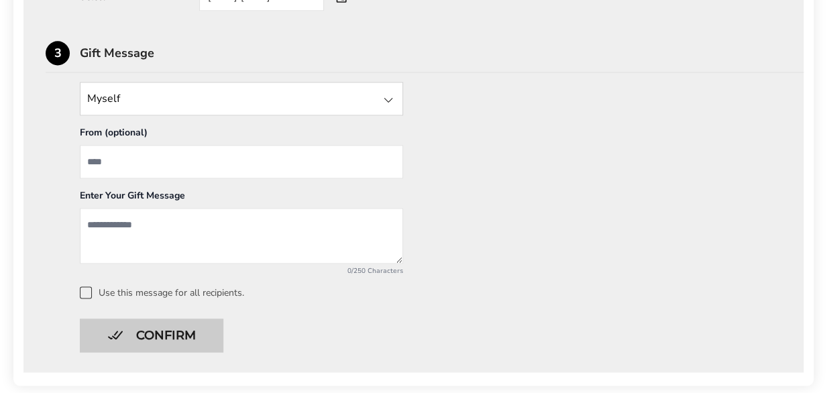
click at [154, 335] on button "Confirm" at bounding box center [152, 336] width 144 height 34
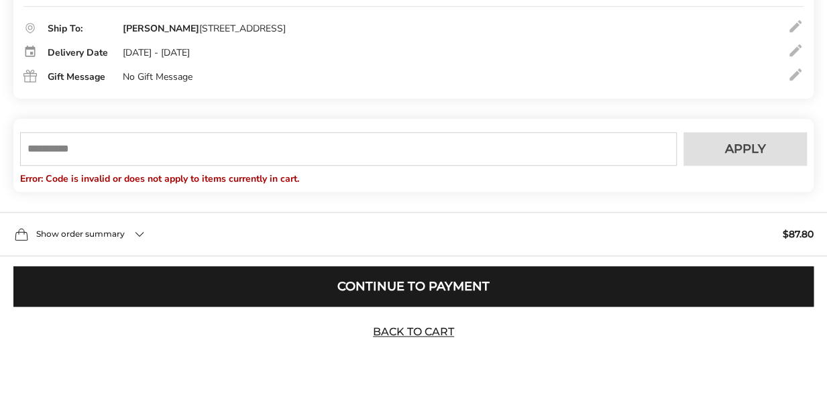
scroll to position [605, 0]
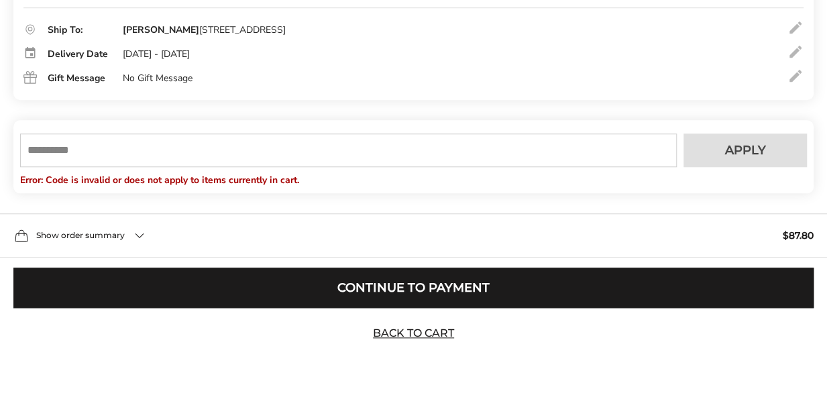
click at [105, 155] on input "text" at bounding box center [348, 151] width 657 height 34
click at [105, 153] on input "text" at bounding box center [348, 151] width 657 height 34
type input "*****"
click at [730, 152] on span "Apply" at bounding box center [745, 150] width 41 height 12
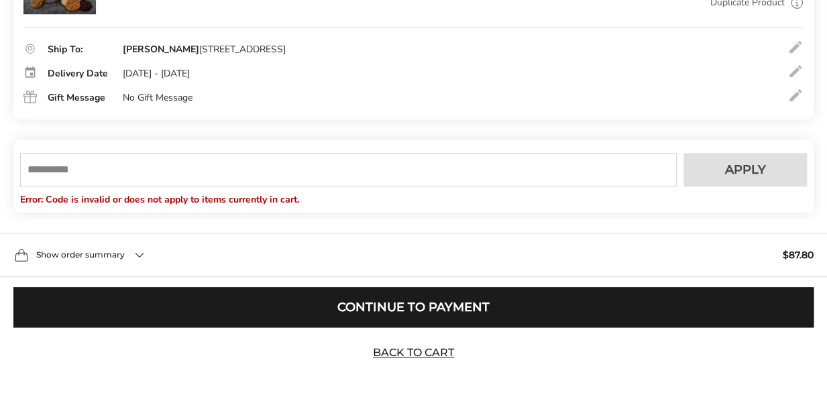
click at [140, 255] on div "Show order summary $87.80" at bounding box center [413, 255] width 827 height 44
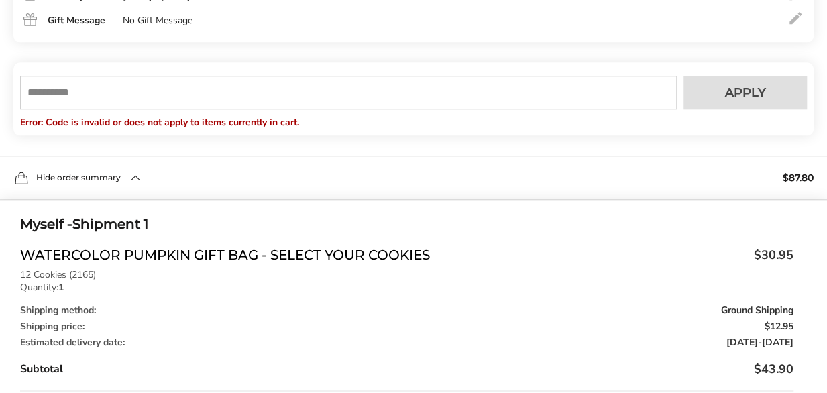
scroll to position [0, 0]
click at [48, 93] on input "text" at bounding box center [348, 93] width 657 height 34
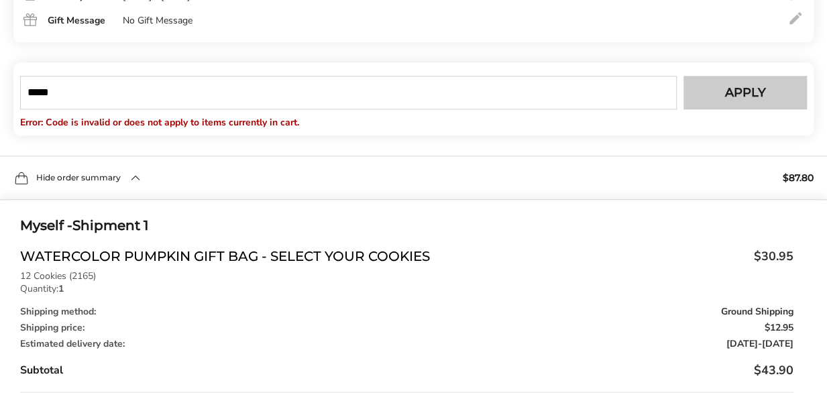
type input "*****"
click at [731, 93] on span "Apply" at bounding box center [745, 93] width 41 height 12
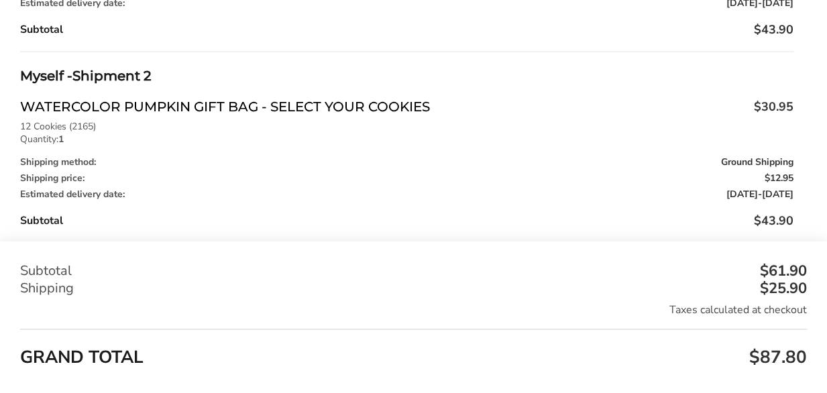
scroll to position [1132, 0]
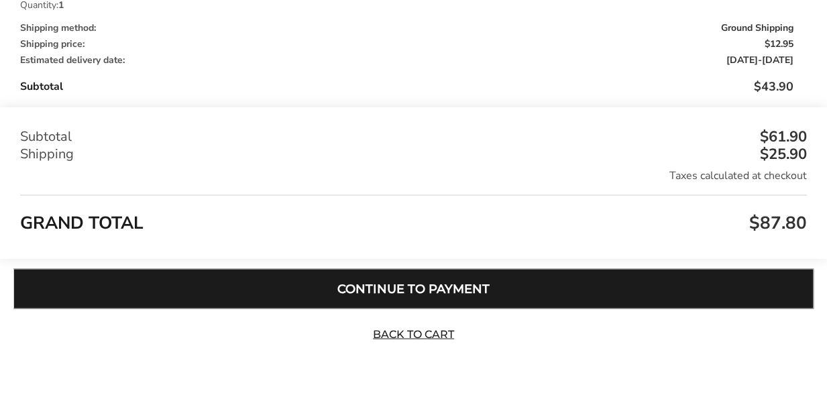
click at [431, 289] on button "Continue to Payment" at bounding box center [413, 288] width 800 height 40
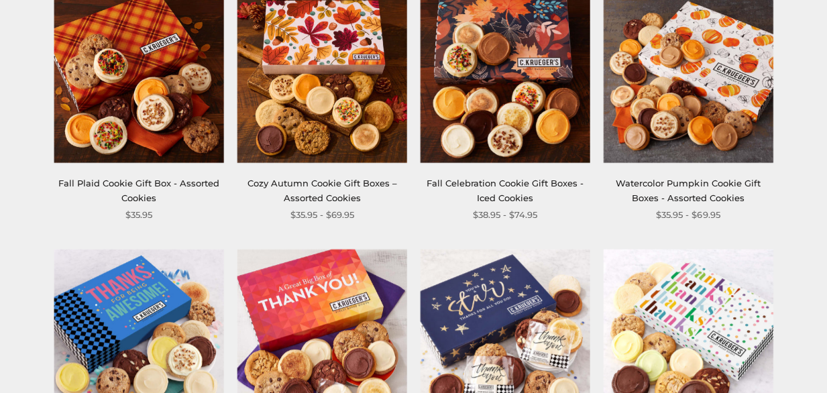
scroll to position [134, 0]
